Goal: Transaction & Acquisition: Download file/media

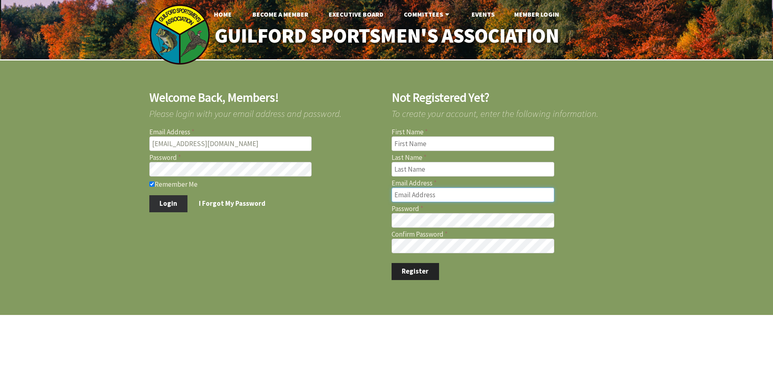
type input "[EMAIL_ADDRESS][DOMAIN_NAME]"
click at [174, 204] on button "Login" at bounding box center [168, 203] width 39 height 17
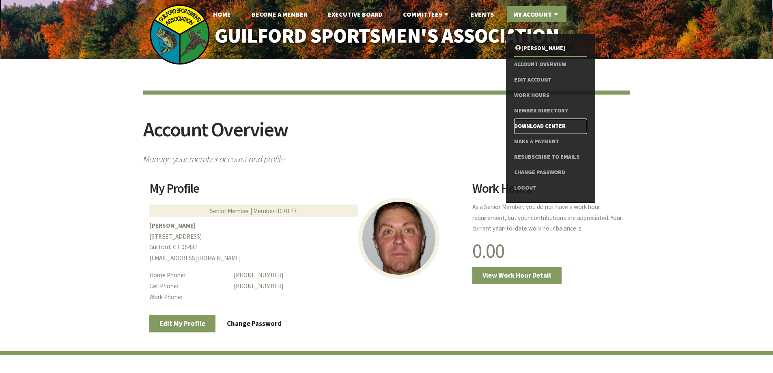
click at [527, 123] on link "Download Center" at bounding box center [550, 126] width 73 height 15
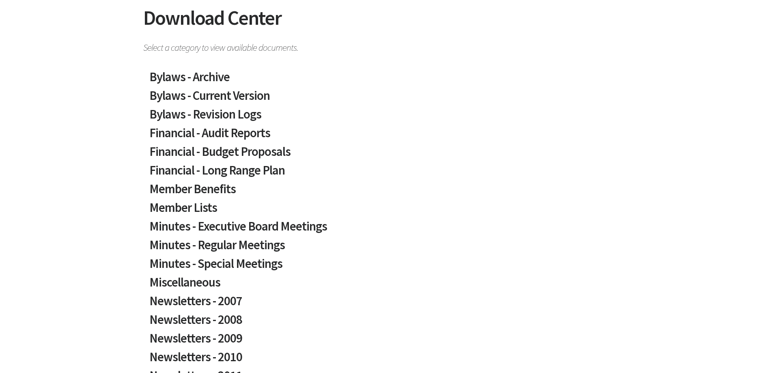
scroll to position [122, 0]
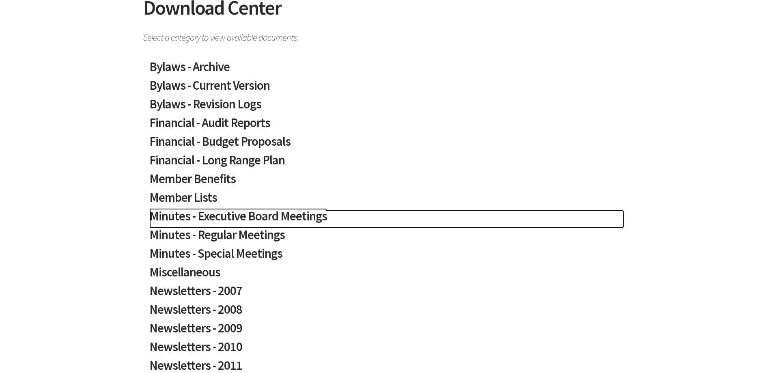
click at [236, 216] on h2 "Minutes - Executive Board Meetings" at bounding box center [386, 219] width 475 height 19
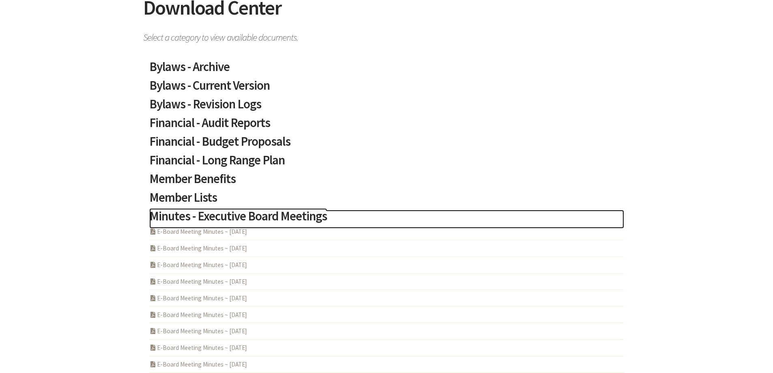
click at [236, 214] on h2 "Minutes - Executive Board Meetings" at bounding box center [386, 219] width 475 height 19
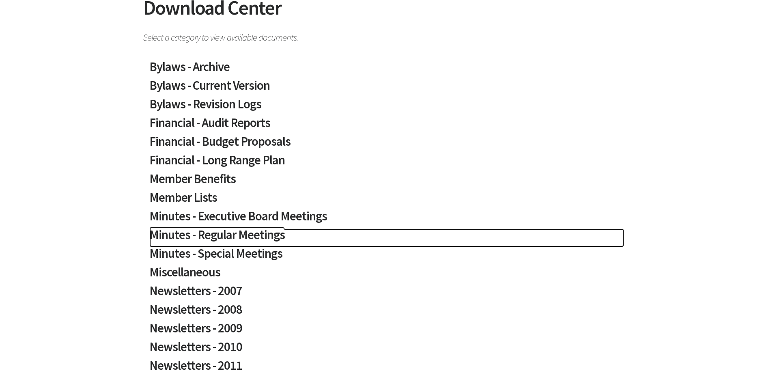
click at [234, 235] on h2 "Minutes - Regular Meetings" at bounding box center [386, 238] width 475 height 19
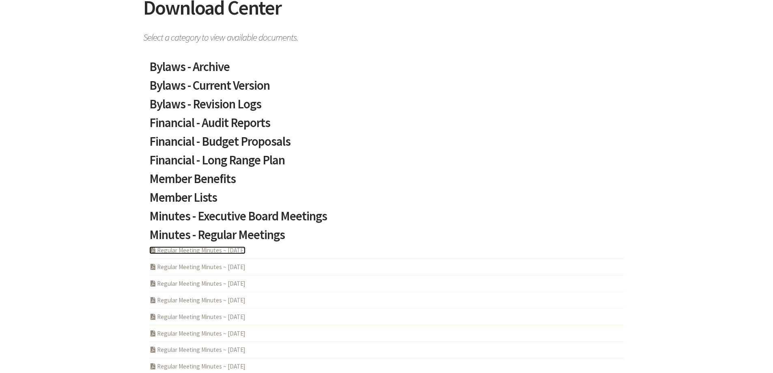
click at [201, 250] on link "PDF Acrobat Document Regular Meeting Minutes ~ [DATE]" at bounding box center [197, 250] width 96 height 8
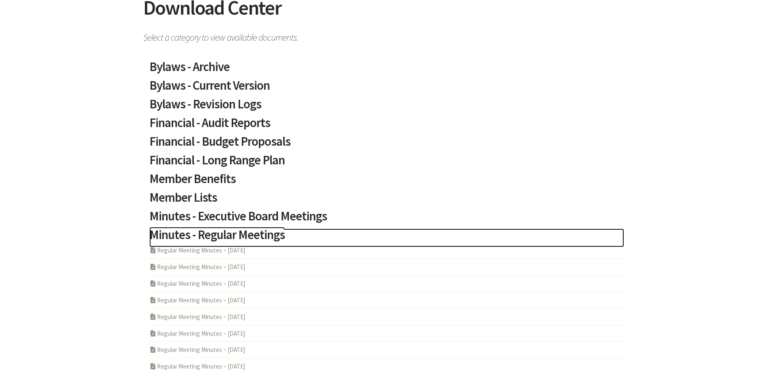
click at [250, 234] on h2 "Minutes - Regular Meetings" at bounding box center [386, 238] width 475 height 19
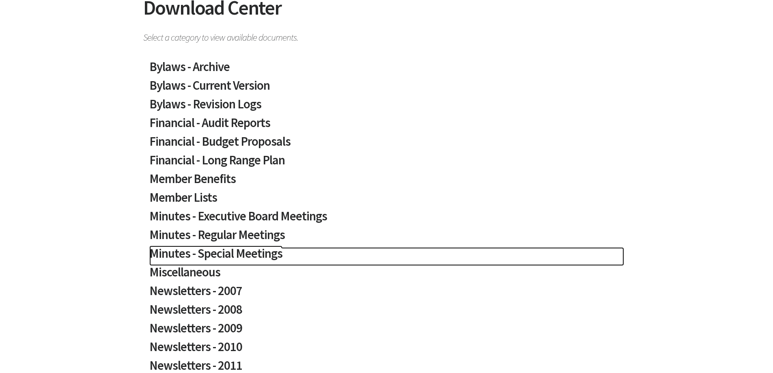
click at [236, 252] on h2 "Minutes - Special Meetings" at bounding box center [386, 256] width 475 height 19
